Goal: Navigation & Orientation: Find specific page/section

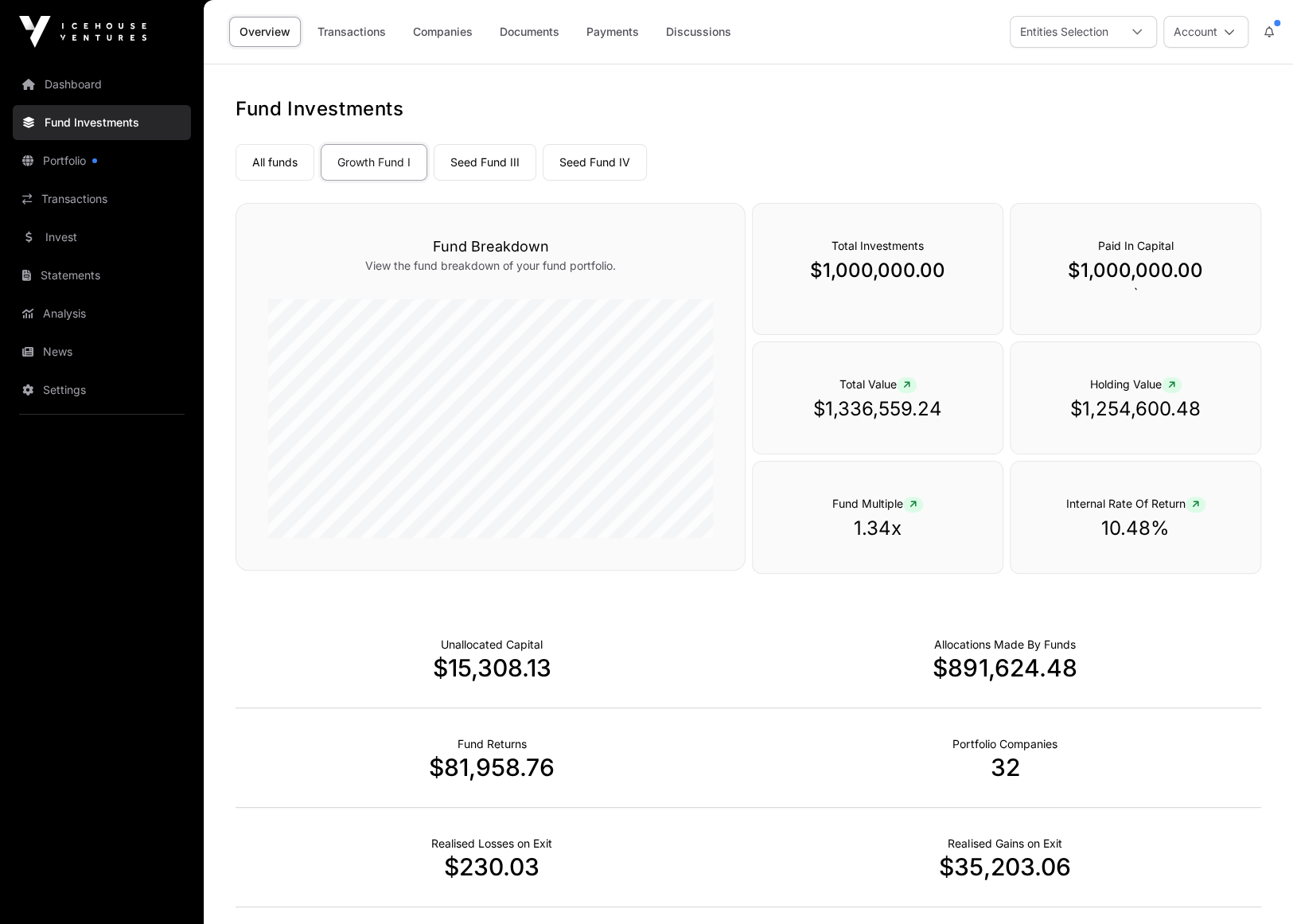
drag, startPoint x: 0, startPoint y: 0, endPoint x: 259, endPoint y: 615, distance: 667.3
click at [259, 615] on div "Unallocated Capital $15,308.13" at bounding box center [493, 659] width 513 height 100
click at [476, 169] on link "Seed Fund III" at bounding box center [485, 163] width 103 height 37
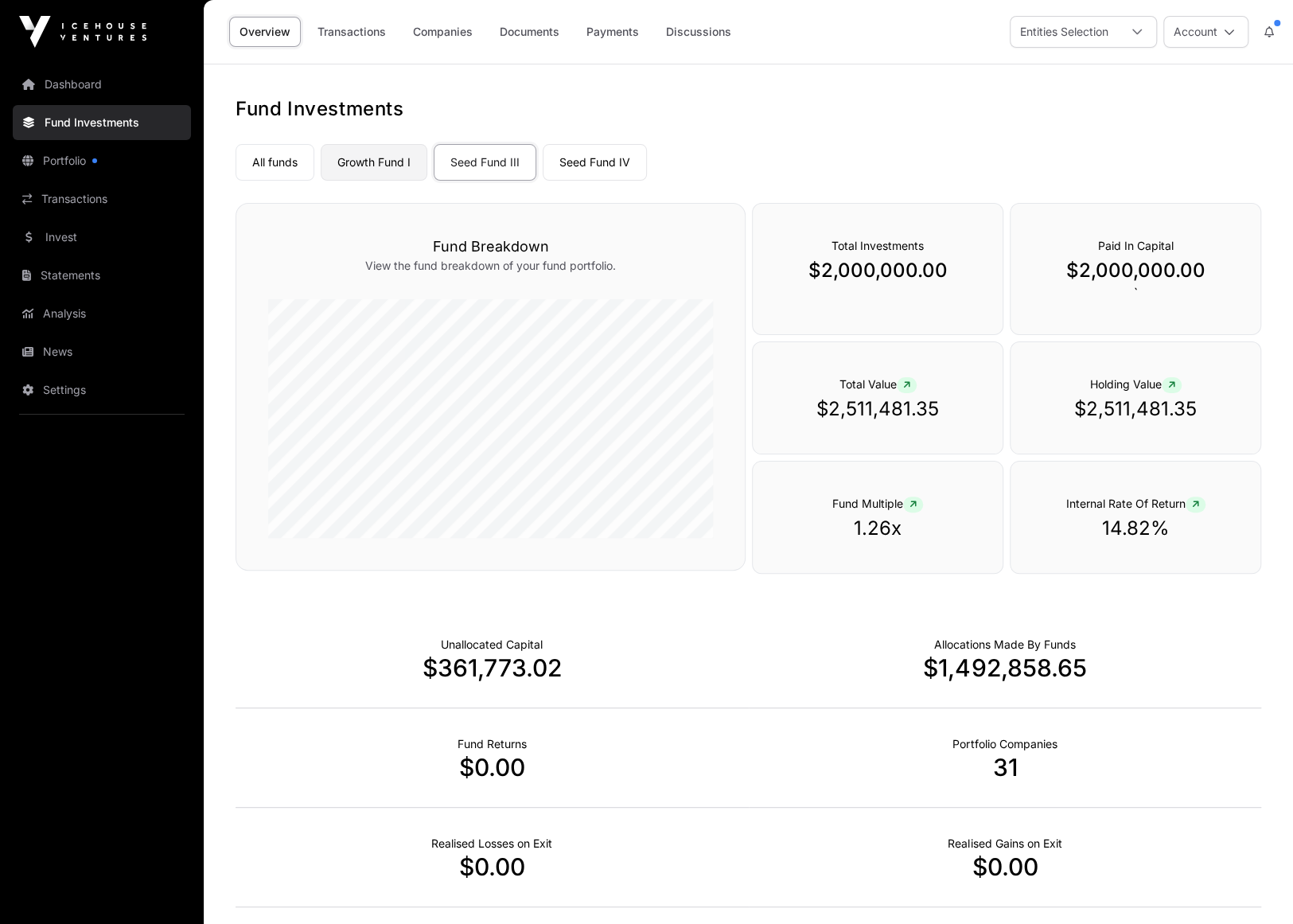
click at [388, 163] on link "Growth Fund I" at bounding box center [374, 163] width 107 height 37
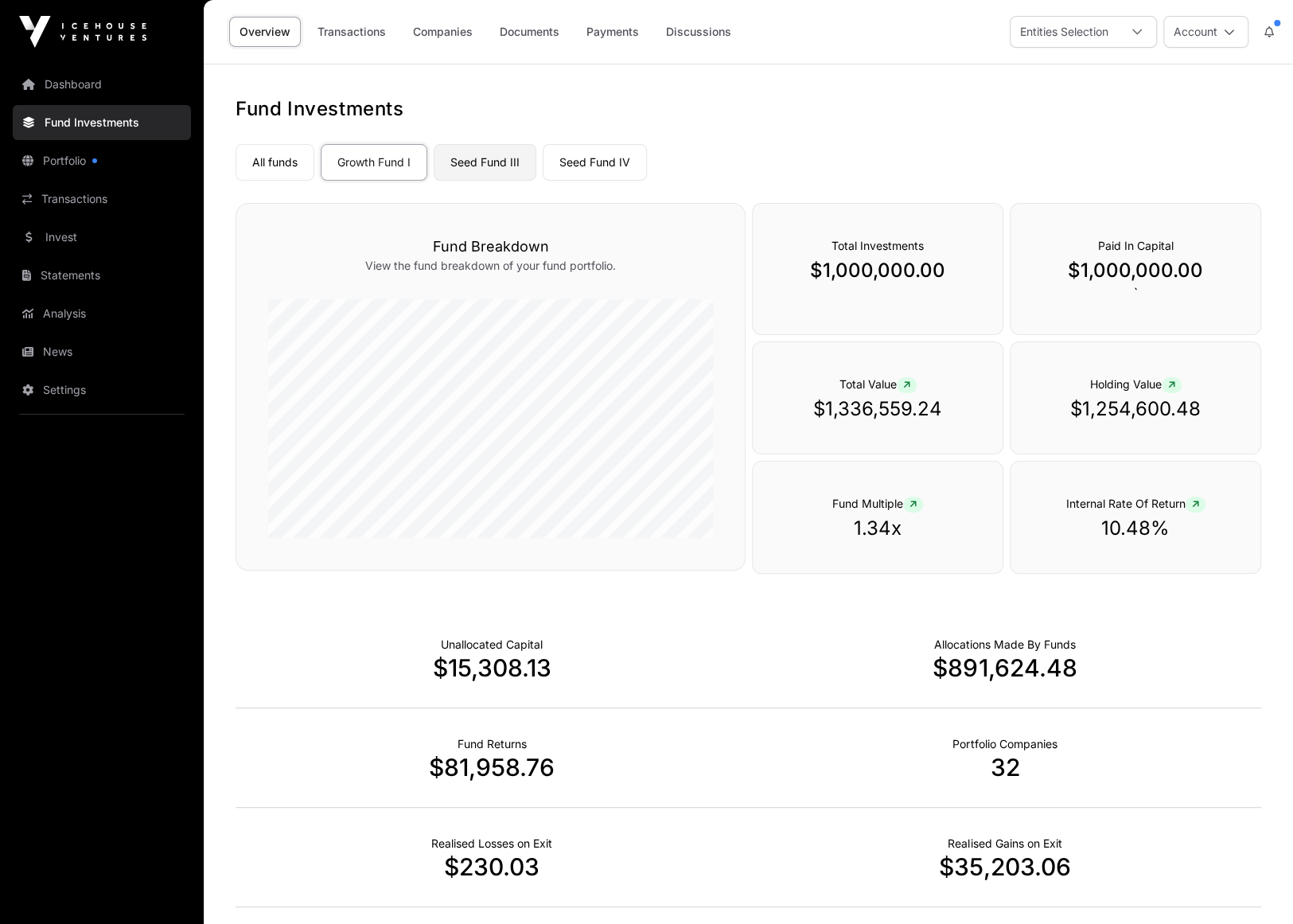
click at [489, 162] on link "Seed Fund III" at bounding box center [485, 163] width 103 height 37
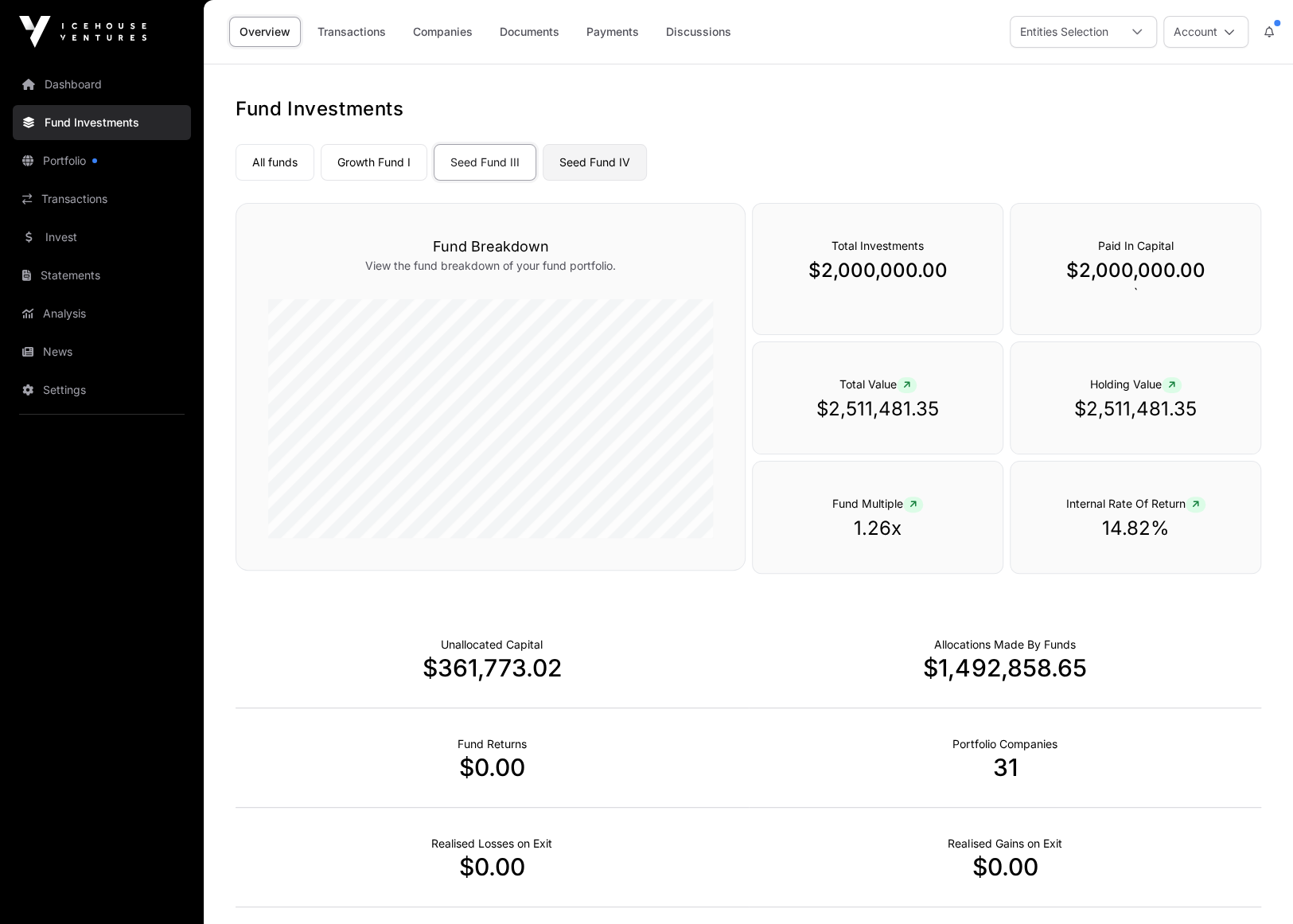
click at [606, 173] on link "Seed Fund IV" at bounding box center [595, 163] width 104 height 37
click at [285, 161] on link "All funds" at bounding box center [275, 163] width 79 height 37
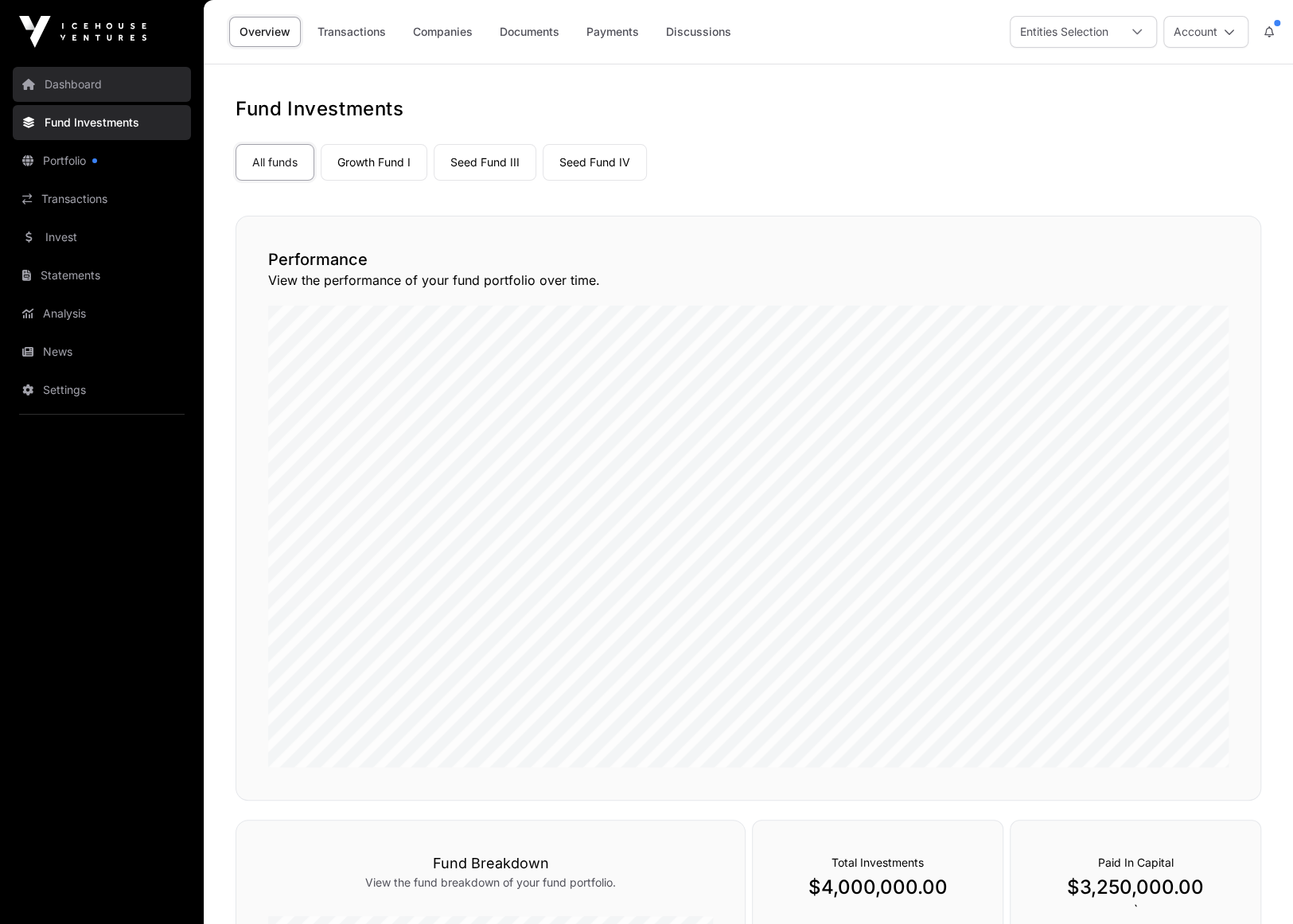
click at [71, 87] on link "Dashboard" at bounding box center [102, 85] width 179 height 35
